Goal: Task Accomplishment & Management: Manage account settings

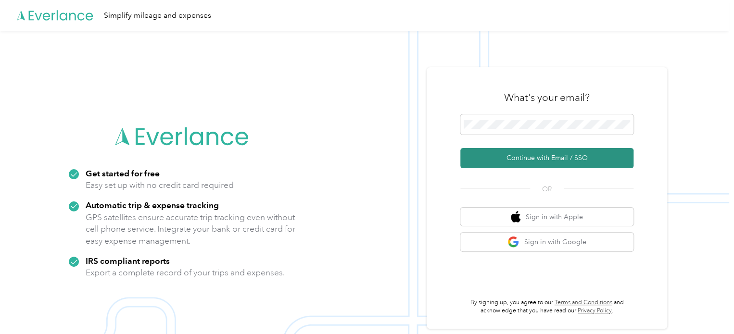
click at [531, 163] on button "Continue with Email / SSO" at bounding box center [546, 158] width 173 height 20
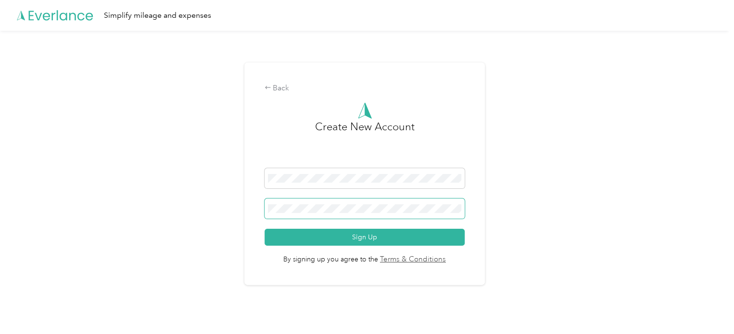
click at [339, 204] on span at bounding box center [365, 209] width 201 height 20
click at [275, 85] on div "Back" at bounding box center [365, 89] width 201 height 12
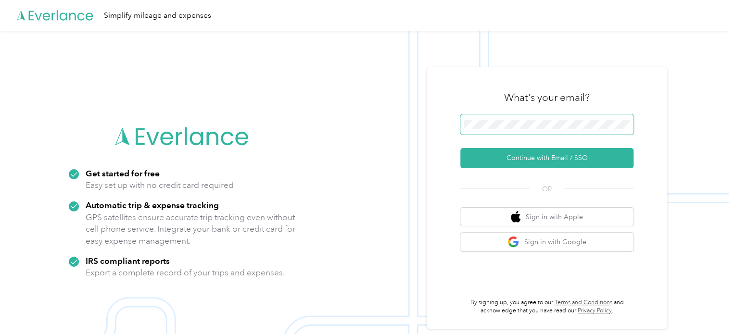
click at [582, 120] on span at bounding box center [546, 124] width 173 height 20
click at [516, 169] on div "What's your email? Continue with Email / SSO OR Sign in with Apple Sign in with…" at bounding box center [546, 198] width 173 height 235
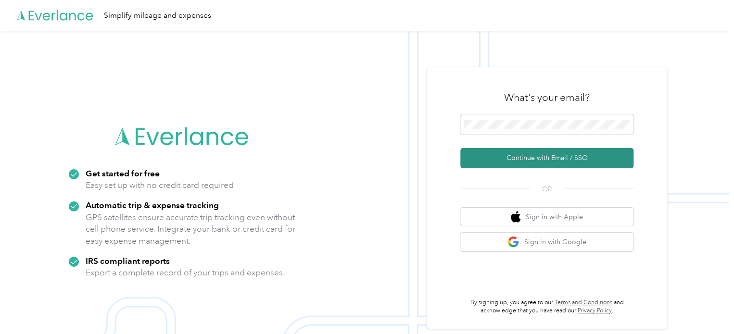
click at [516, 161] on button "Continue with Email / SSO" at bounding box center [546, 158] width 173 height 20
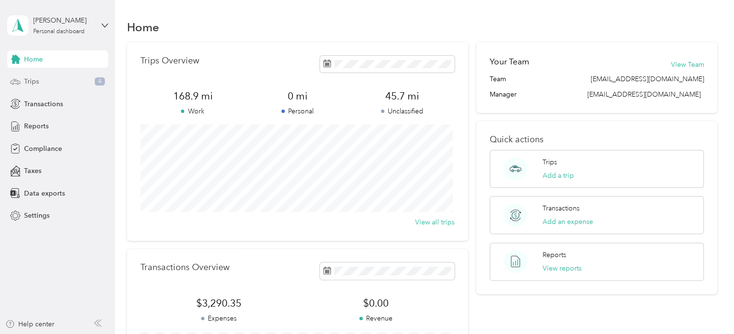
click at [35, 88] on div "Trips 4" at bounding box center [57, 81] width 101 height 17
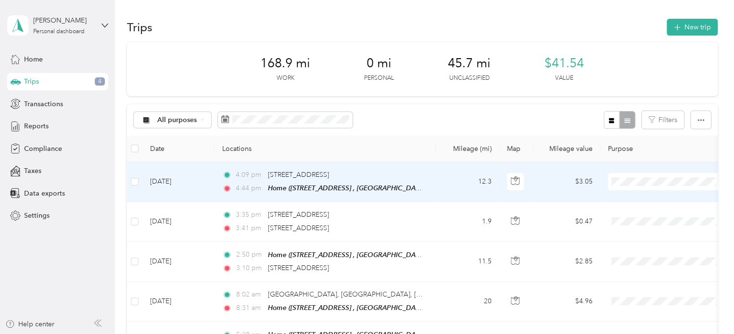
click at [641, 200] on span "RF Technologies" at bounding box center [676, 199] width 89 height 10
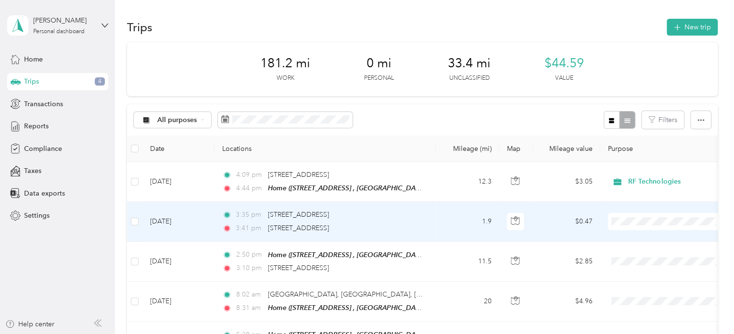
click at [639, 238] on span "RF Technologies" at bounding box center [676, 239] width 89 height 10
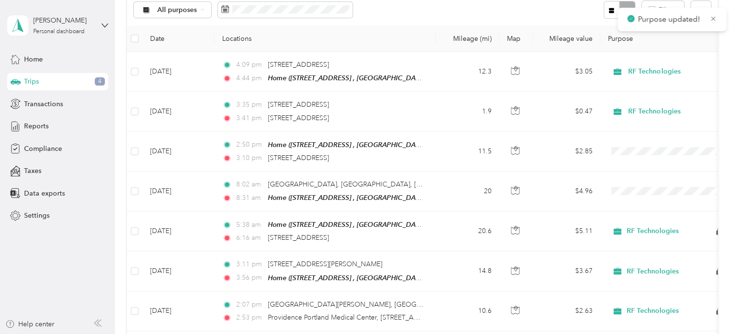
scroll to position [114, 0]
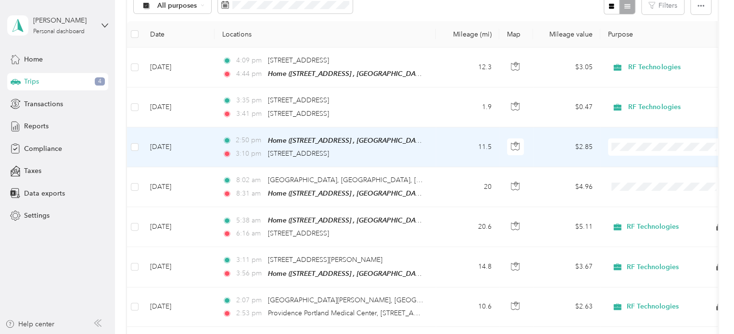
click at [641, 165] on li "RF Technologies" at bounding box center [667, 161] width 119 height 17
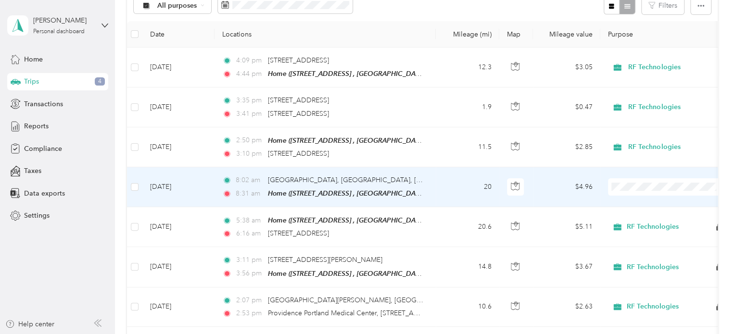
click at [650, 203] on span "RF Technologies" at bounding box center [676, 199] width 89 height 10
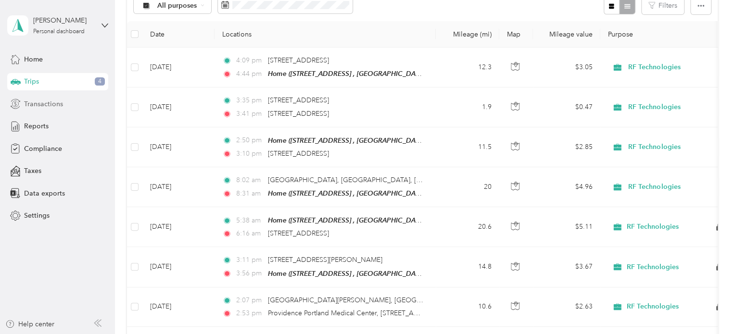
click at [43, 106] on span "Transactions" at bounding box center [43, 104] width 39 height 10
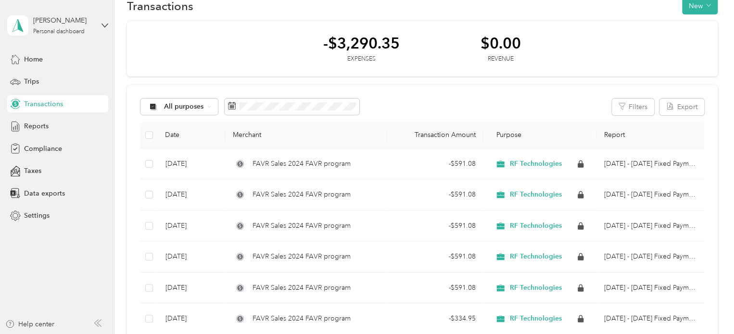
scroll to position [21, 0]
click at [35, 128] on span "Reports" at bounding box center [36, 126] width 25 height 10
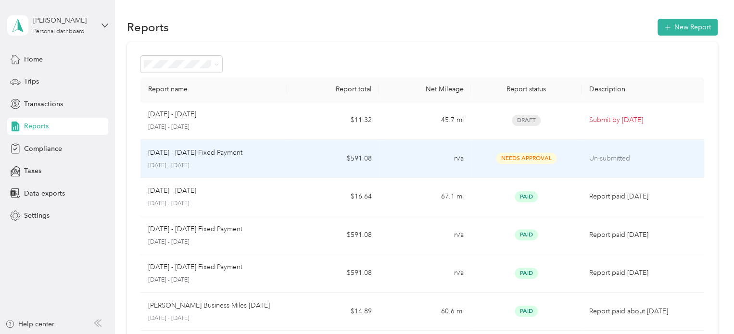
click at [603, 159] on p "Un-submitted" at bounding box center [642, 158] width 107 height 11
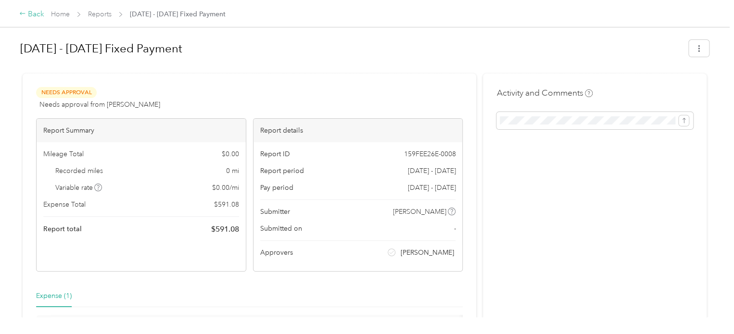
click at [23, 13] on icon at bounding box center [22, 13] width 7 height 7
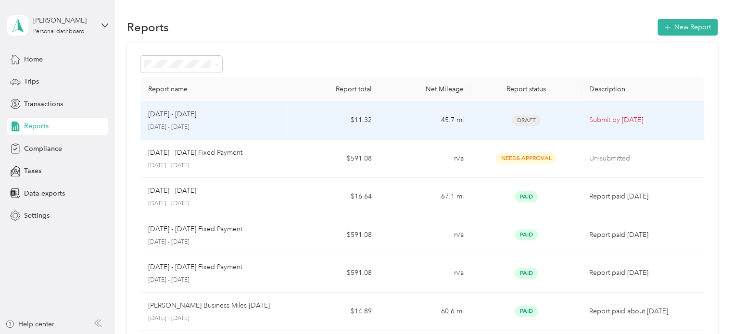
click at [604, 120] on p "Submit by [DATE]" at bounding box center [642, 120] width 107 height 11
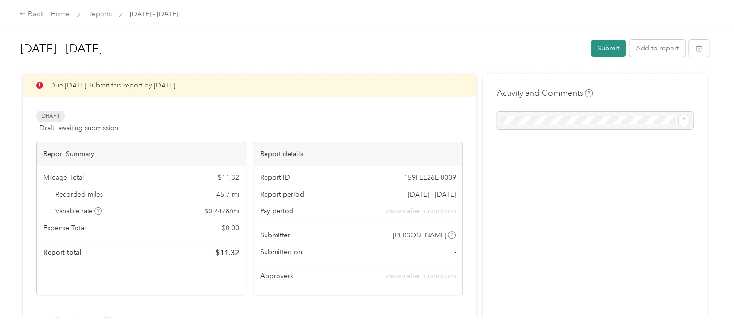
click at [599, 50] on button "Submit" at bounding box center [608, 48] width 35 height 17
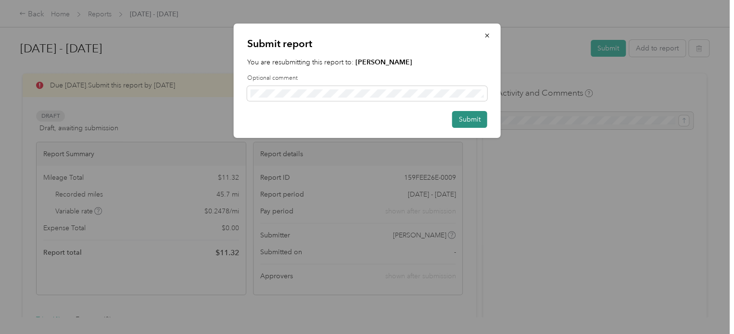
click at [470, 118] on button "Submit" at bounding box center [469, 119] width 35 height 17
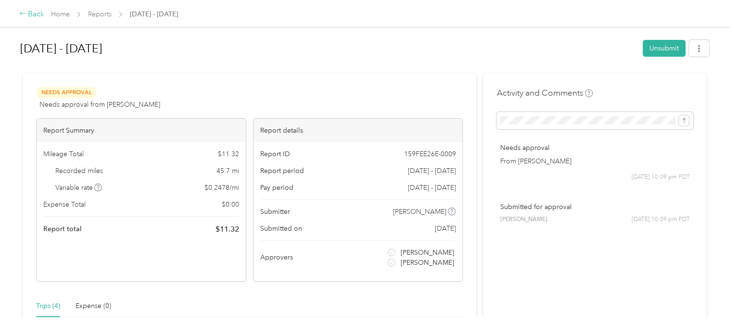
click at [35, 15] on div "Back" at bounding box center [31, 15] width 25 height 12
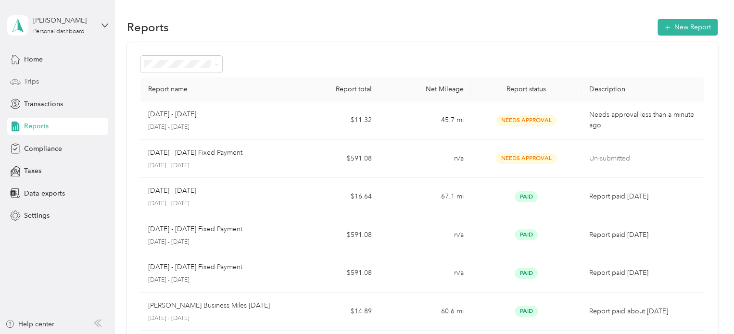
click at [33, 76] on span "Trips" at bounding box center [31, 81] width 15 height 10
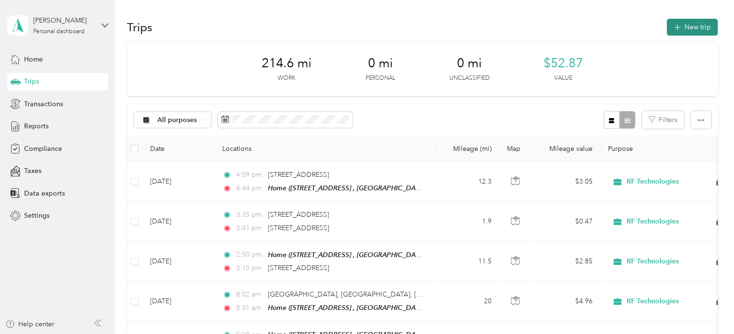
click at [684, 22] on button "New trip" at bounding box center [692, 27] width 51 height 17
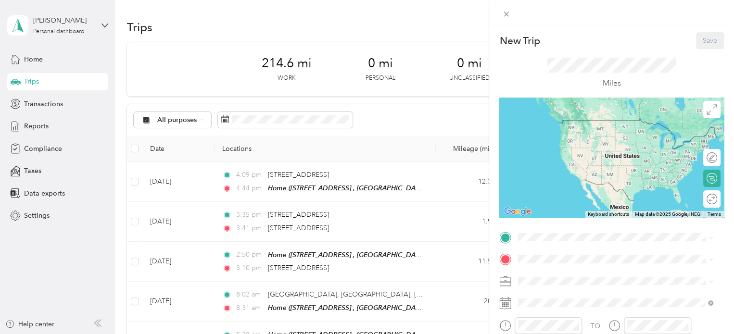
click at [560, 280] on div "Home [STREET_ADDRESS]" at bounding box center [623, 285] width 174 height 30
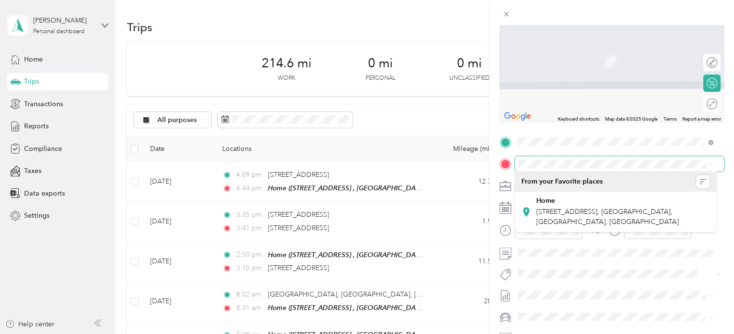
scroll to position [96, 0]
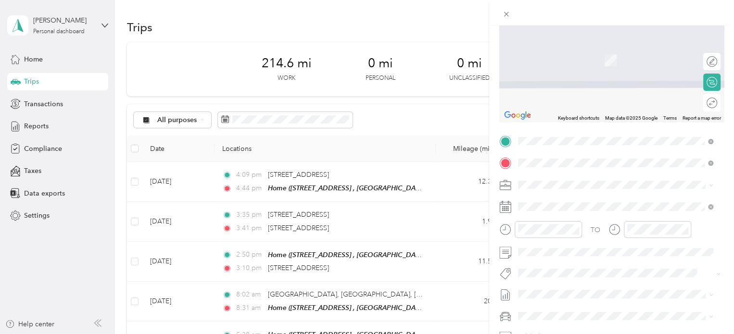
click at [577, 226] on span "[GEOGRAPHIC_DATA][US_STATE], [GEOGRAPHIC_DATA]" at bounding box center [623, 228] width 174 height 17
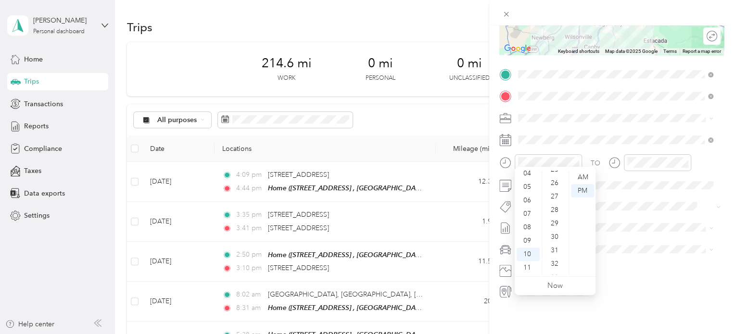
scroll to position [348, 0]
click at [554, 232] on div "30" at bounding box center [555, 233] width 23 height 13
click at [527, 188] on div "01" at bounding box center [528, 189] width 23 height 13
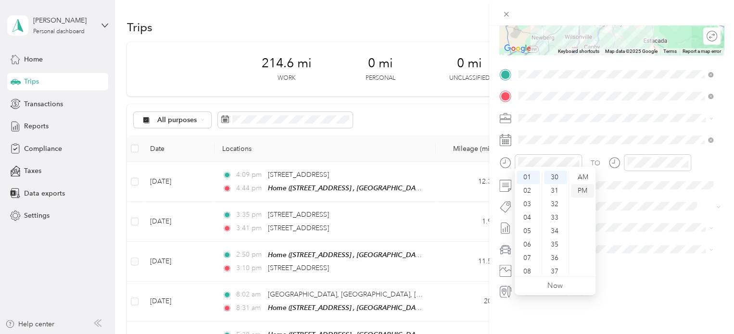
click at [580, 190] on div "PM" at bounding box center [582, 190] width 23 height 13
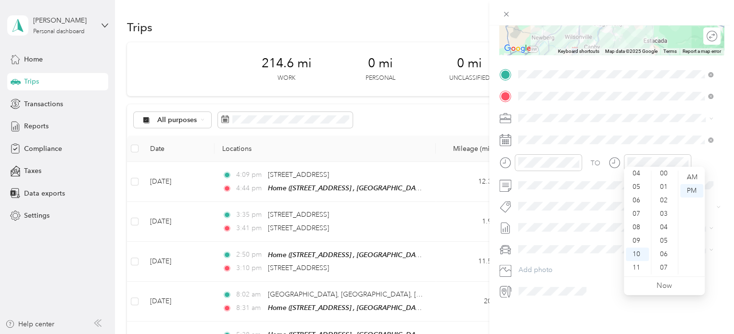
scroll to position [0, 0]
click at [662, 175] on div "00" at bounding box center [664, 177] width 23 height 13
click at [636, 204] on div "02" at bounding box center [637, 204] width 23 height 13
click at [694, 178] on div "AM" at bounding box center [691, 177] width 23 height 13
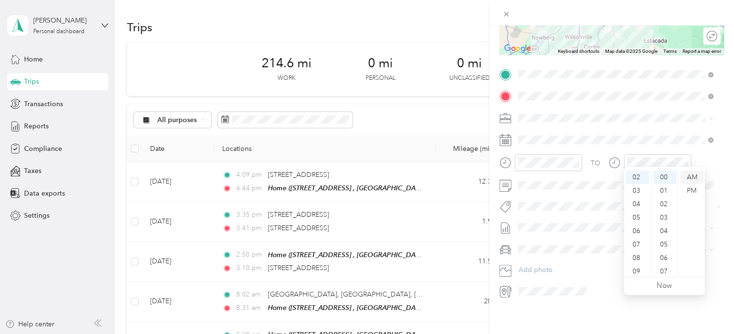
click at [691, 183] on div "AM" at bounding box center [691, 177] width 23 height 13
click at [694, 190] on div "PM" at bounding box center [691, 190] width 23 height 13
click at [599, 229] on span at bounding box center [619, 227] width 209 height 15
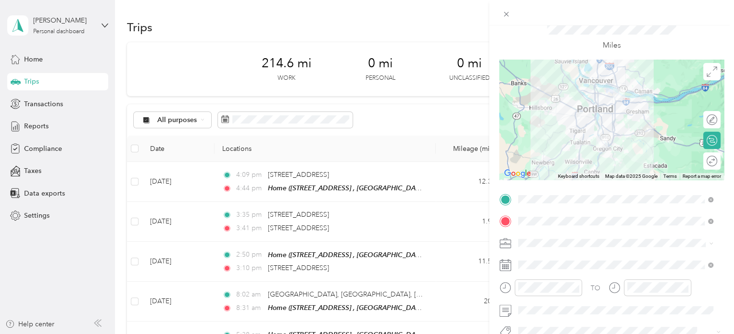
scroll to position [0, 0]
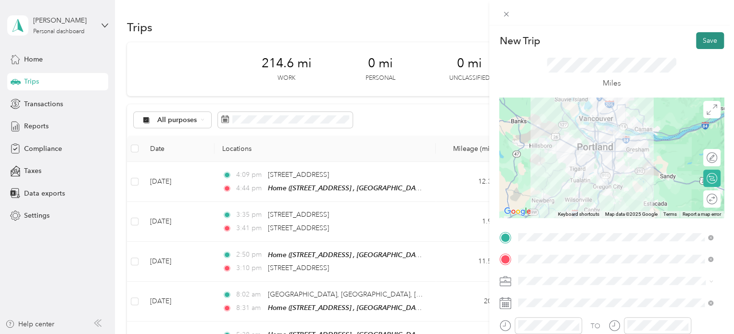
click at [700, 36] on button "Save" at bounding box center [710, 40] width 28 height 17
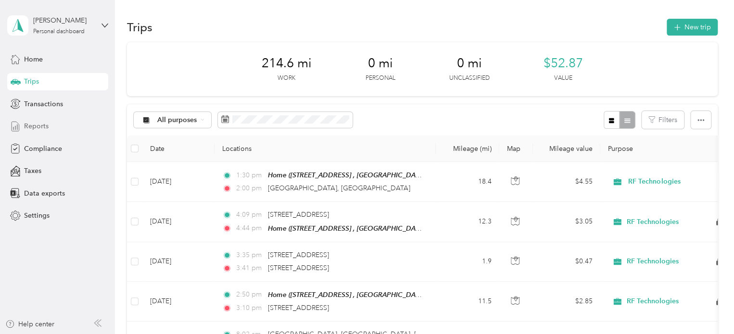
click at [39, 123] on span "Reports" at bounding box center [36, 126] width 25 height 10
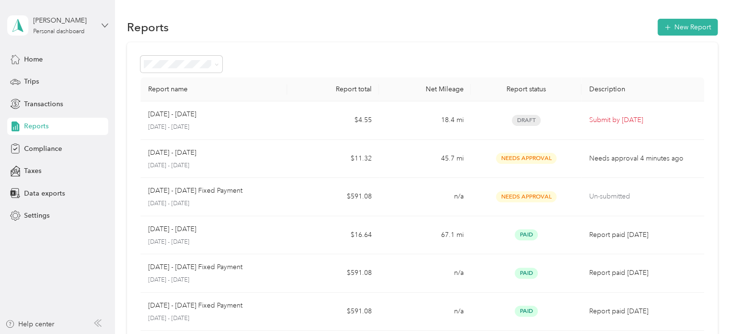
click at [107, 25] on icon at bounding box center [105, 25] width 7 height 7
click at [36, 77] on div "Log out" at bounding box center [33, 79] width 37 height 10
